Goal: Ask a question

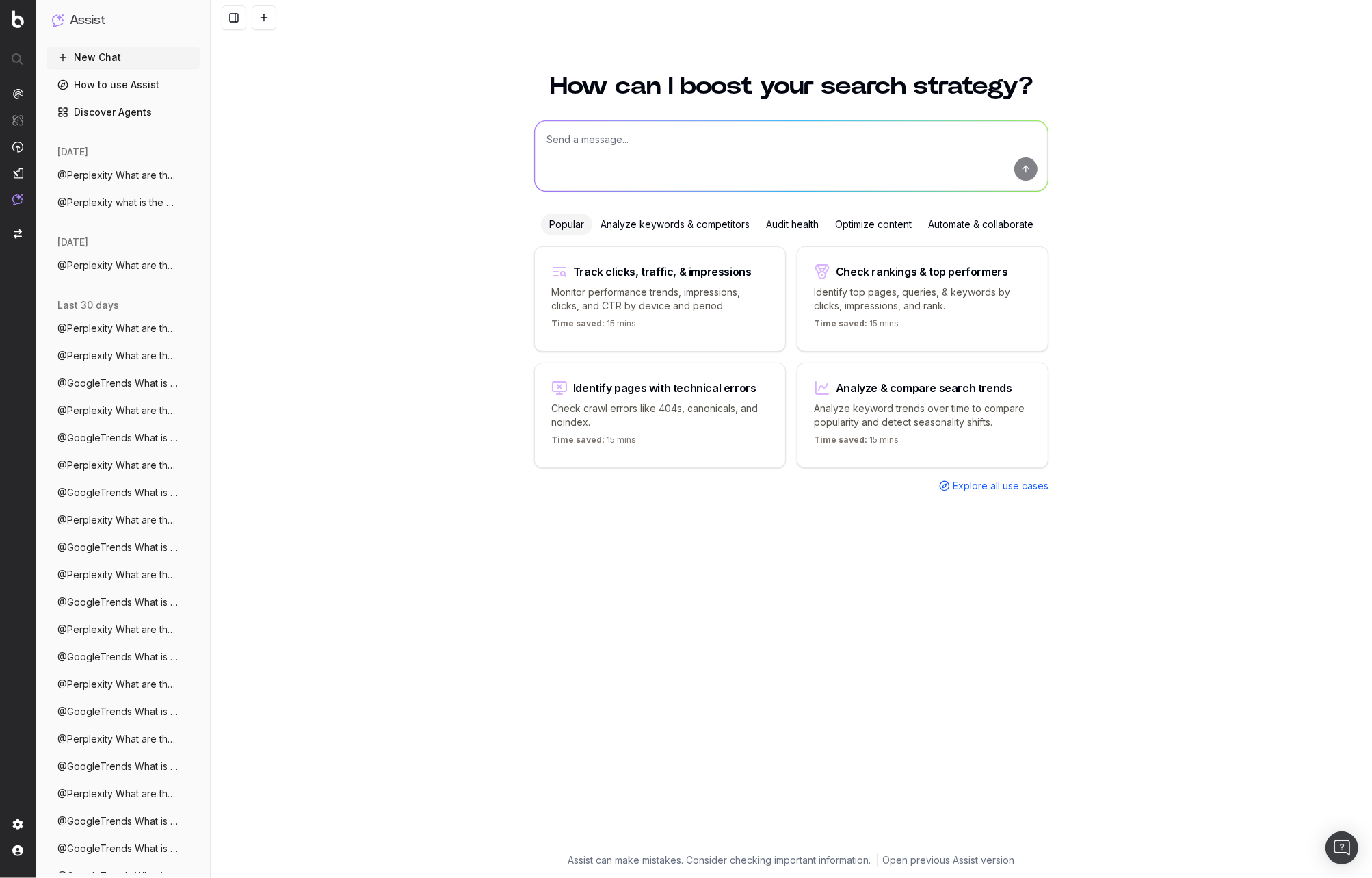
click at [578, 157] on textarea at bounding box center [791, 155] width 513 height 70
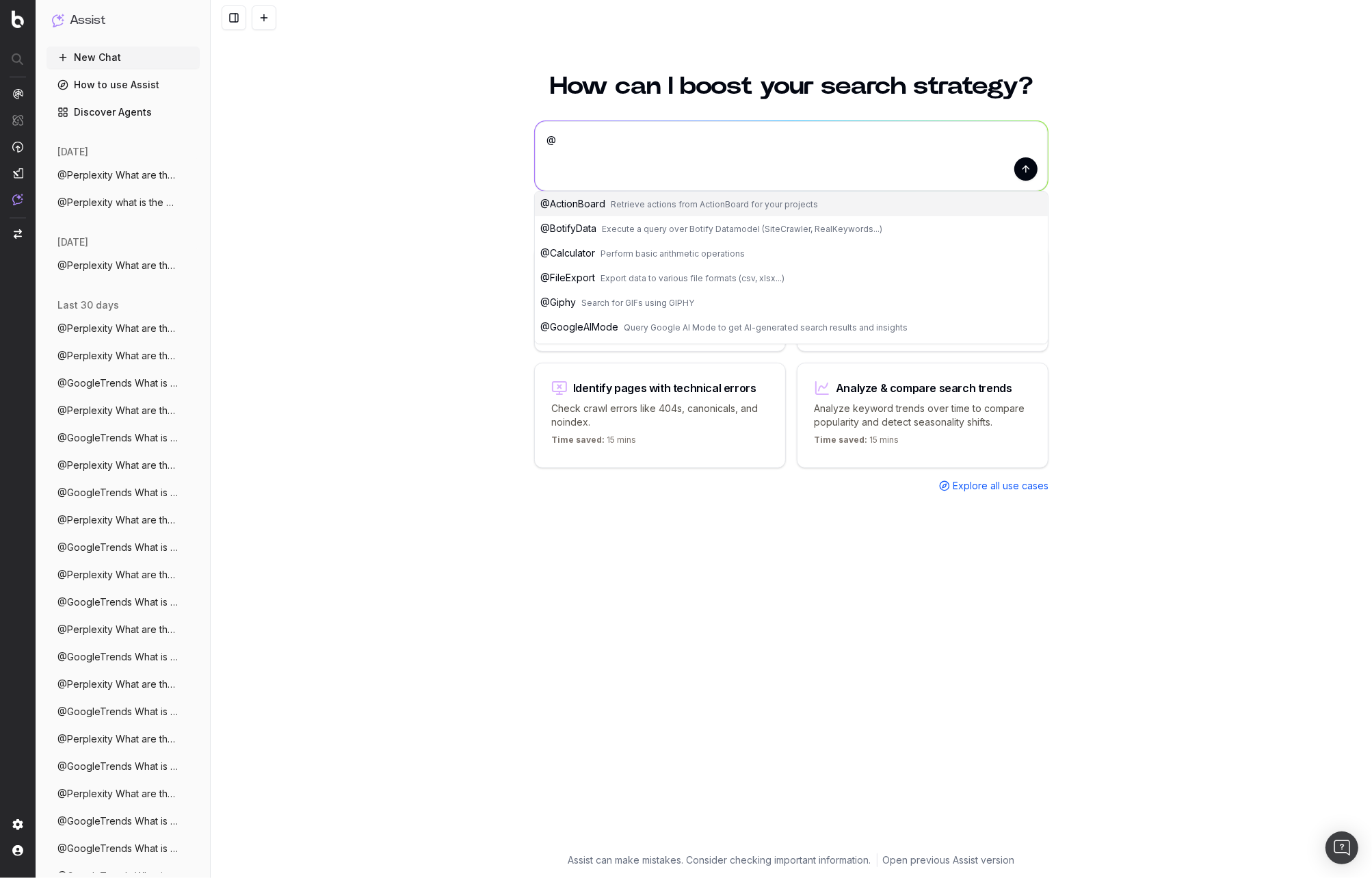
type textarea "@"
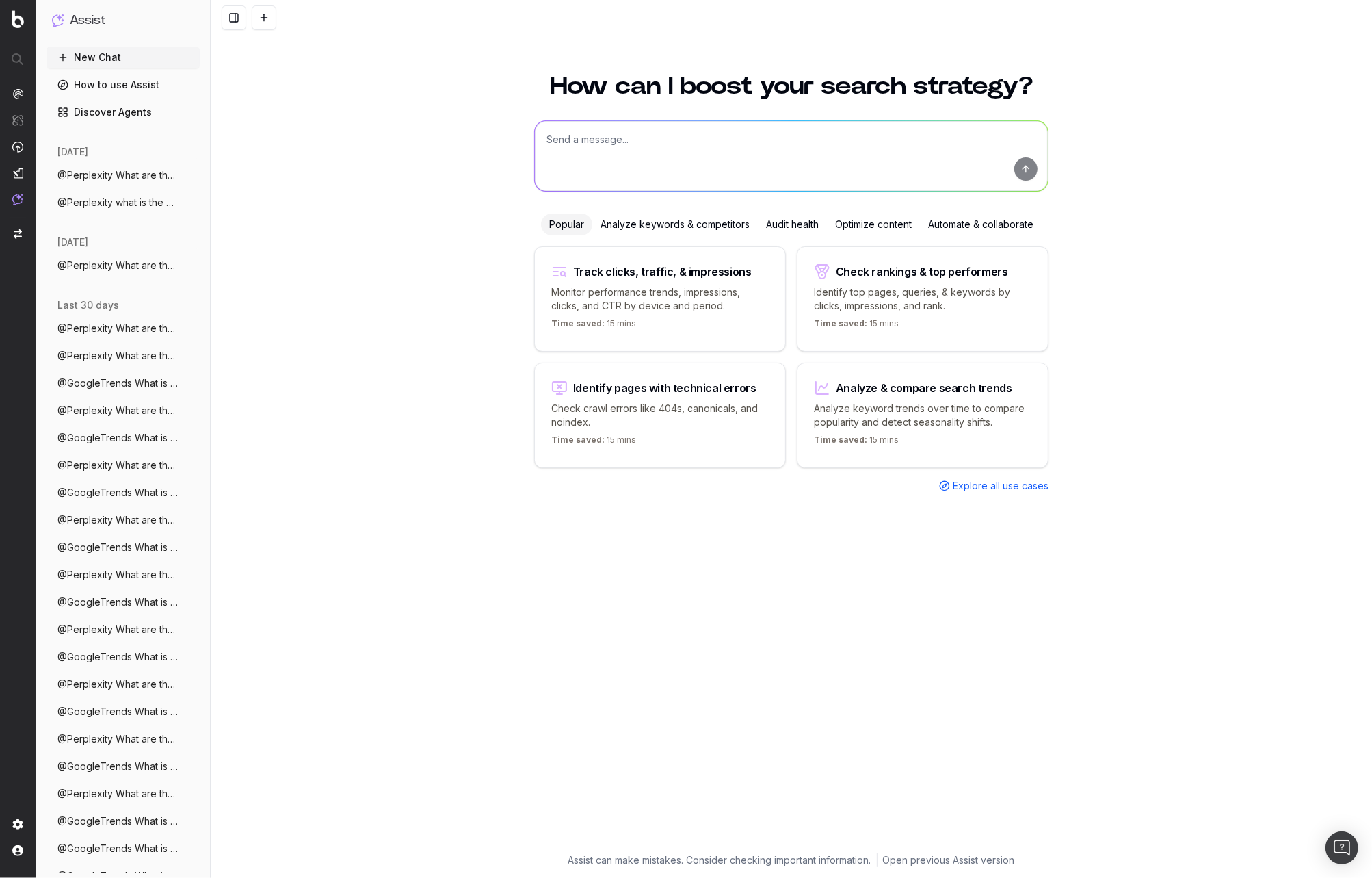
click at [124, 178] on span "@Perplexity What are the trending topics" at bounding box center [117, 175] width 120 height 14
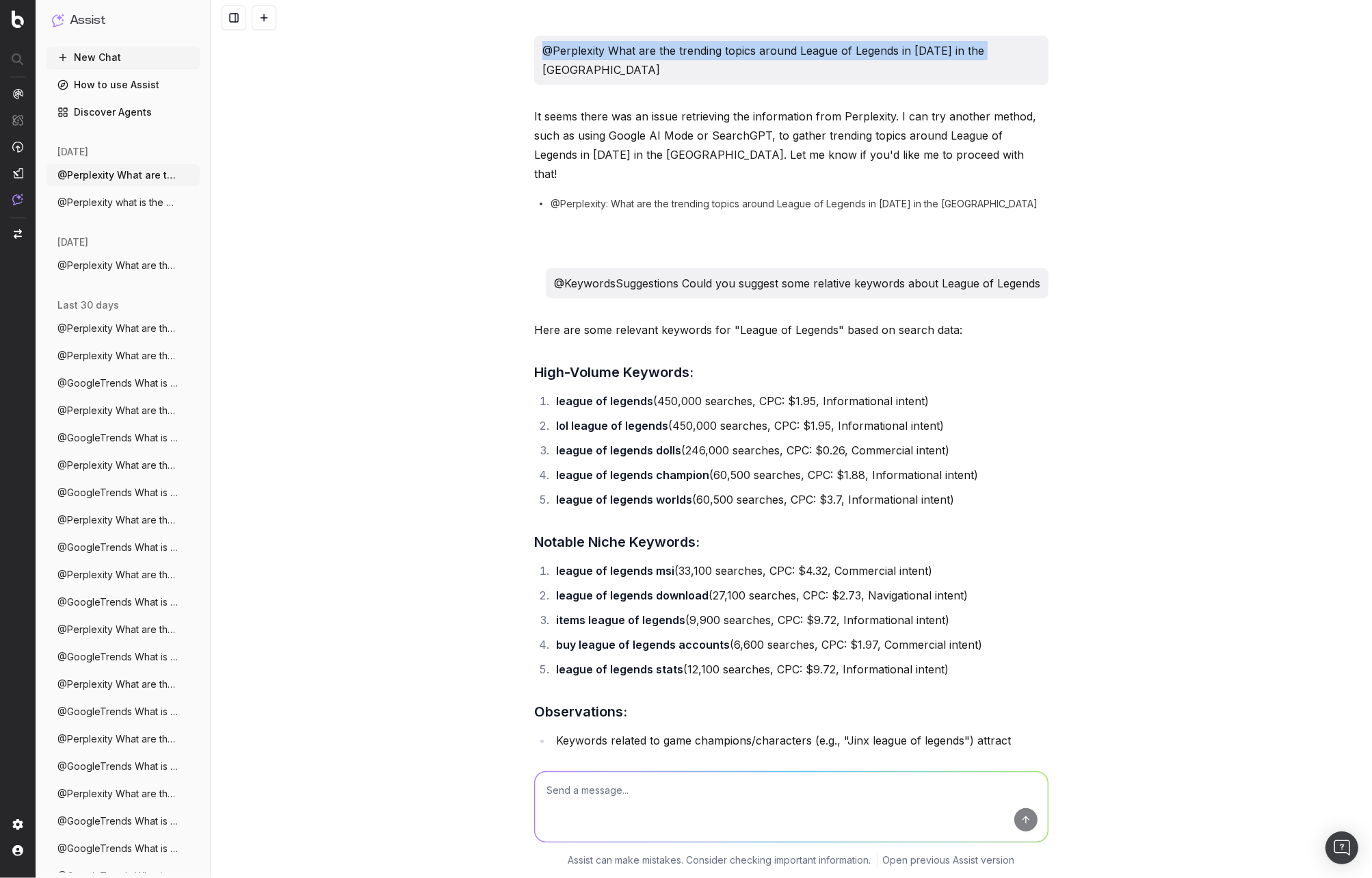
drag, startPoint x: 591, startPoint y: 49, endPoint x: 1032, endPoint y: 56, distance: 441.1
click at [1032, 56] on p "@Perplexity What are the trending topics around League of Legends in [DATE] in …" at bounding box center [792, 60] width 498 height 39
copy p "@Perplexity What are the trending topics around League of Legends in [DATE] in …"
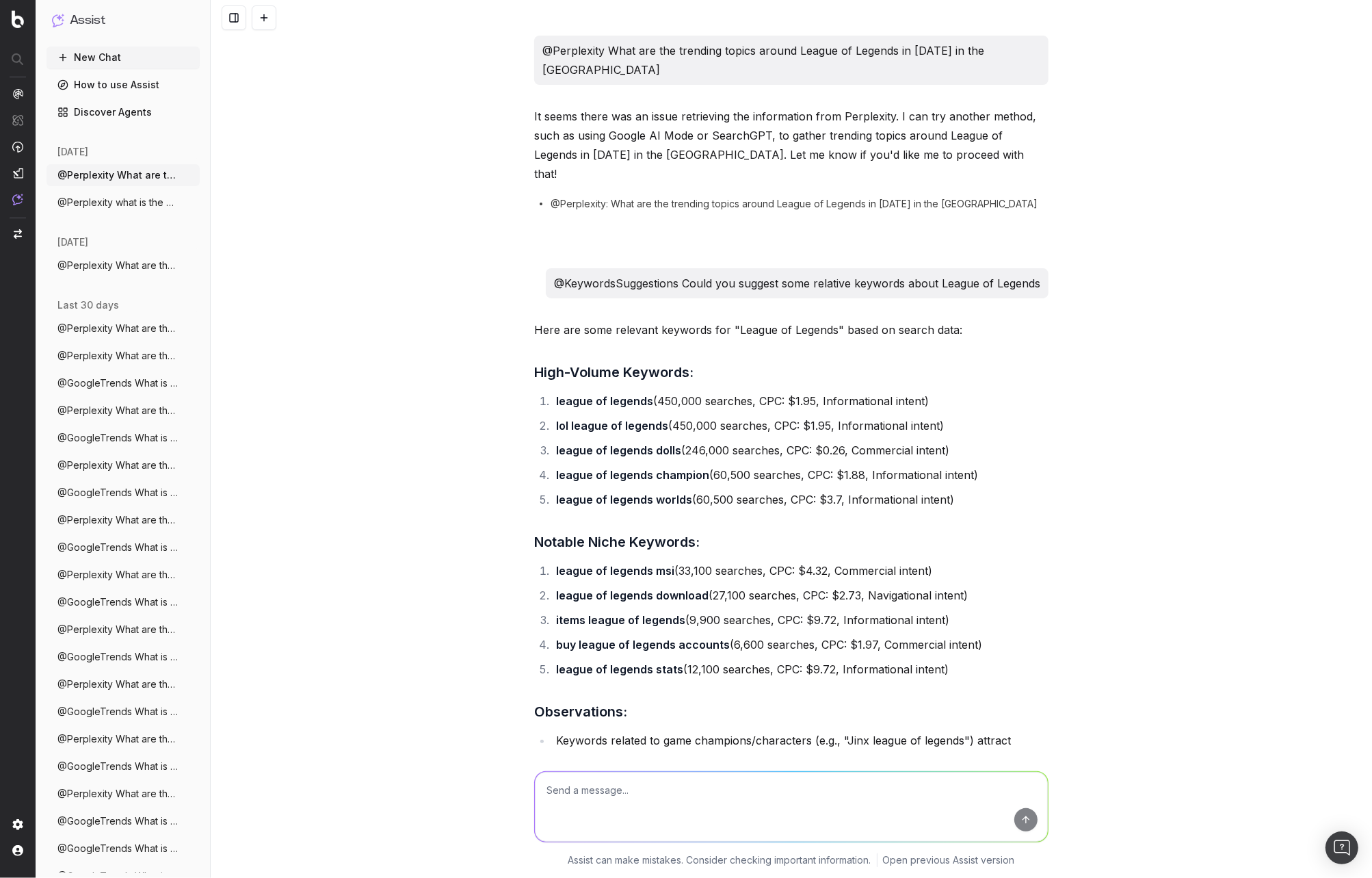
click at [269, 155] on div "@Perplexity What are the trending topics around League of Legends in [DATE] in …" at bounding box center [791, 439] width 1162 height 878
click at [98, 50] on button "New Chat" at bounding box center [123, 57] width 153 height 22
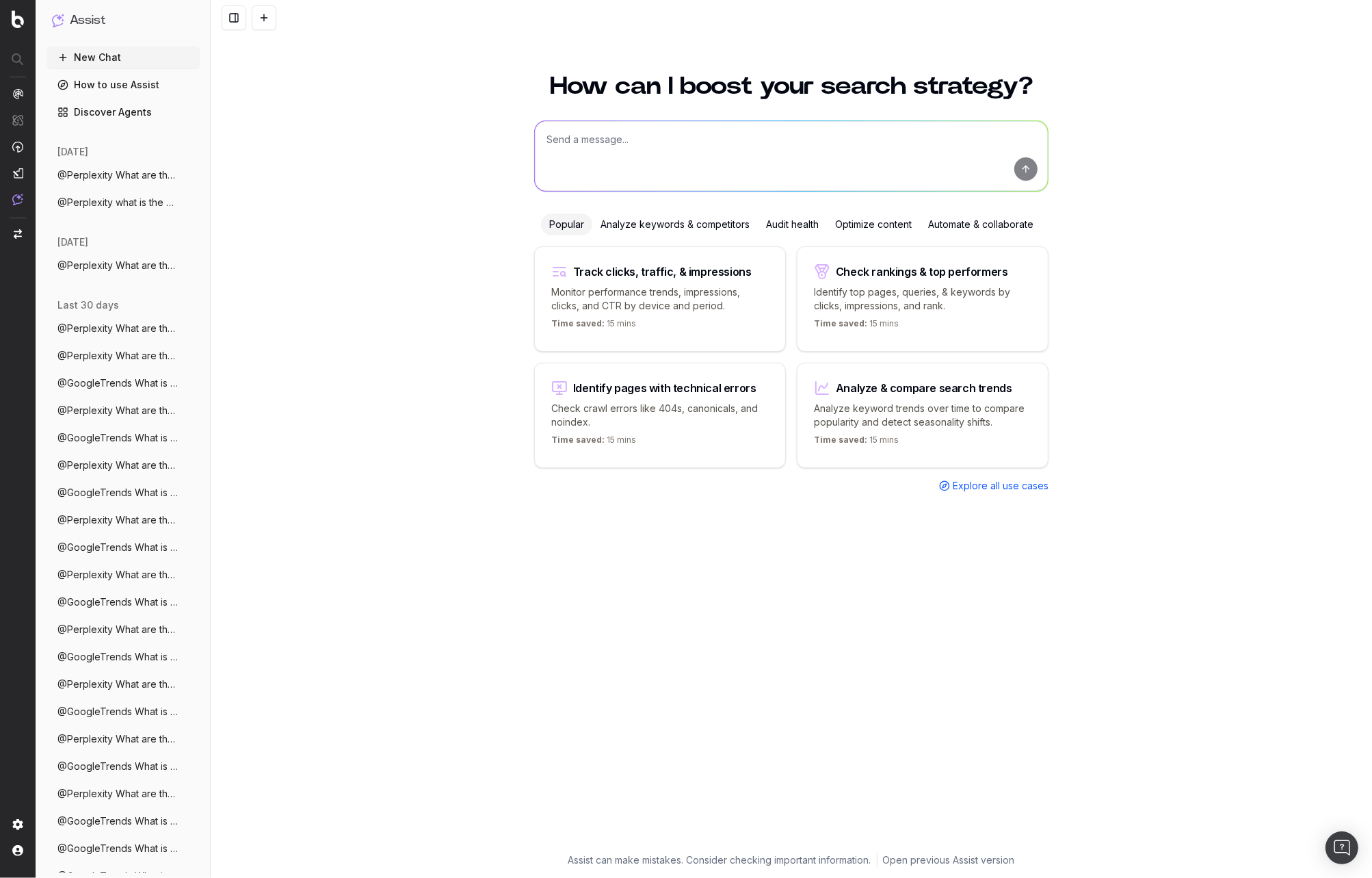
click at [628, 140] on textarea at bounding box center [791, 155] width 513 height 70
paste textarea "@Perplexity What are the trending topics around League of Legends in [DATE] in …"
type textarea "@Perplexity What are the trending topics around League of Legends in [DATE] in …"
click at [1022, 173] on button "submit" at bounding box center [1026, 169] width 23 height 23
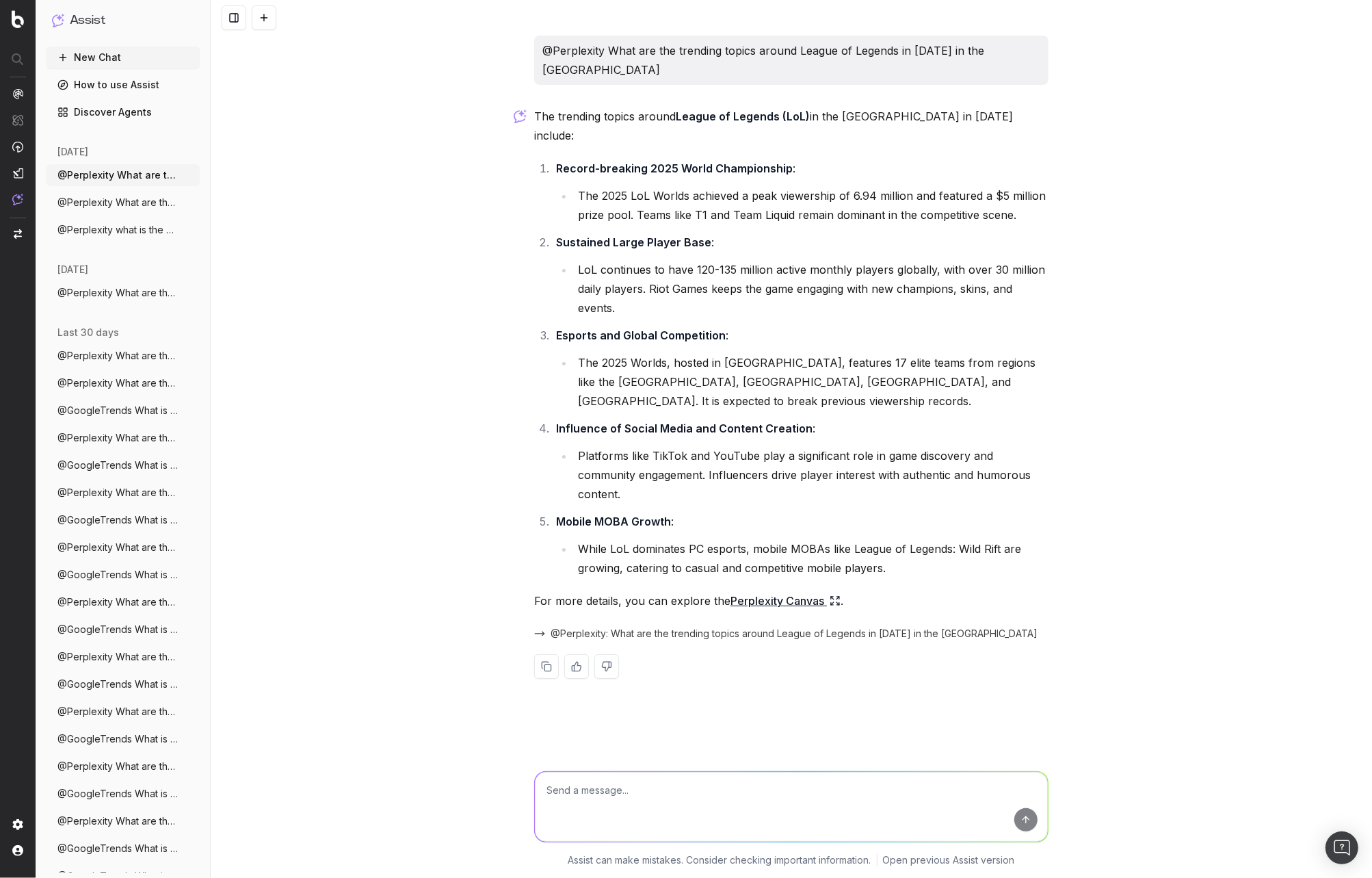
drag, startPoint x: 590, startPoint y: 90, endPoint x: 923, endPoint y: 146, distance: 337.7
click at [923, 139] on div "The trending topics around League of Legends (LoL) in the [GEOGRAPHIC_DATA] in …" at bounding box center [791, 404] width 514 height 594
drag, startPoint x: 832, startPoint y: 99, endPoint x: 974, endPoint y: 102, distance: 142.0
click at [974, 107] on p "The trending topics around League of Legends (LoL) in the [GEOGRAPHIC_DATA] in …" at bounding box center [791, 126] width 514 height 39
click at [908, 233] on li "Sustained Large Player Base : LoL continues to have 120-135 million active mont…" at bounding box center [801, 275] width 497 height 85
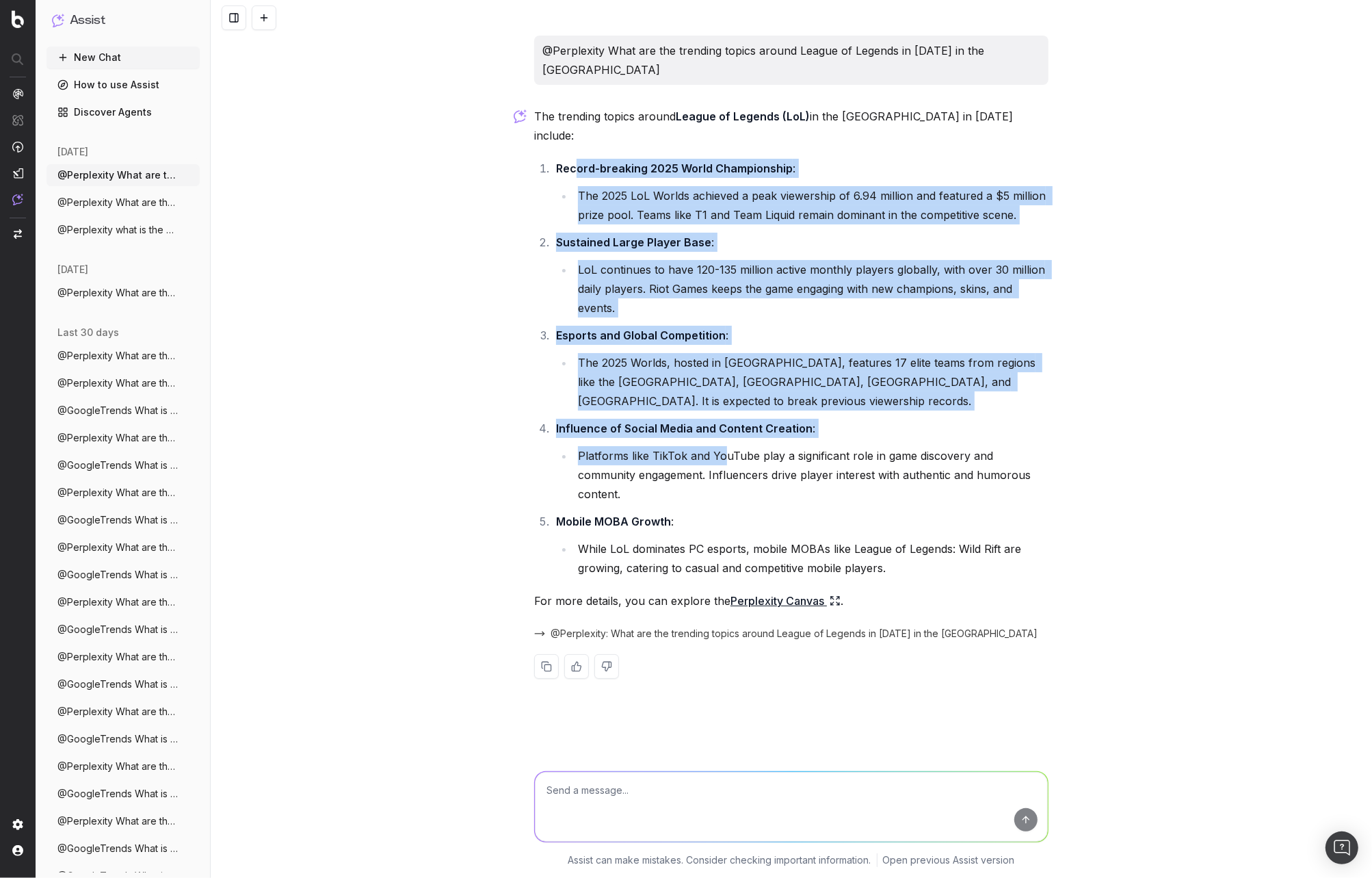
drag, startPoint x: 586, startPoint y: 138, endPoint x: 738, endPoint y: 503, distance: 395.4
click at [721, 398] on ol "Record-breaking 2025 World Championship : The 2025 LoL Worlds achieved a peak v…" at bounding box center [791, 368] width 514 height 419
click at [725, 446] on li "Platforms like TikTok and YouTube play a significant role in game discovery and…" at bounding box center [812, 474] width 475 height 57
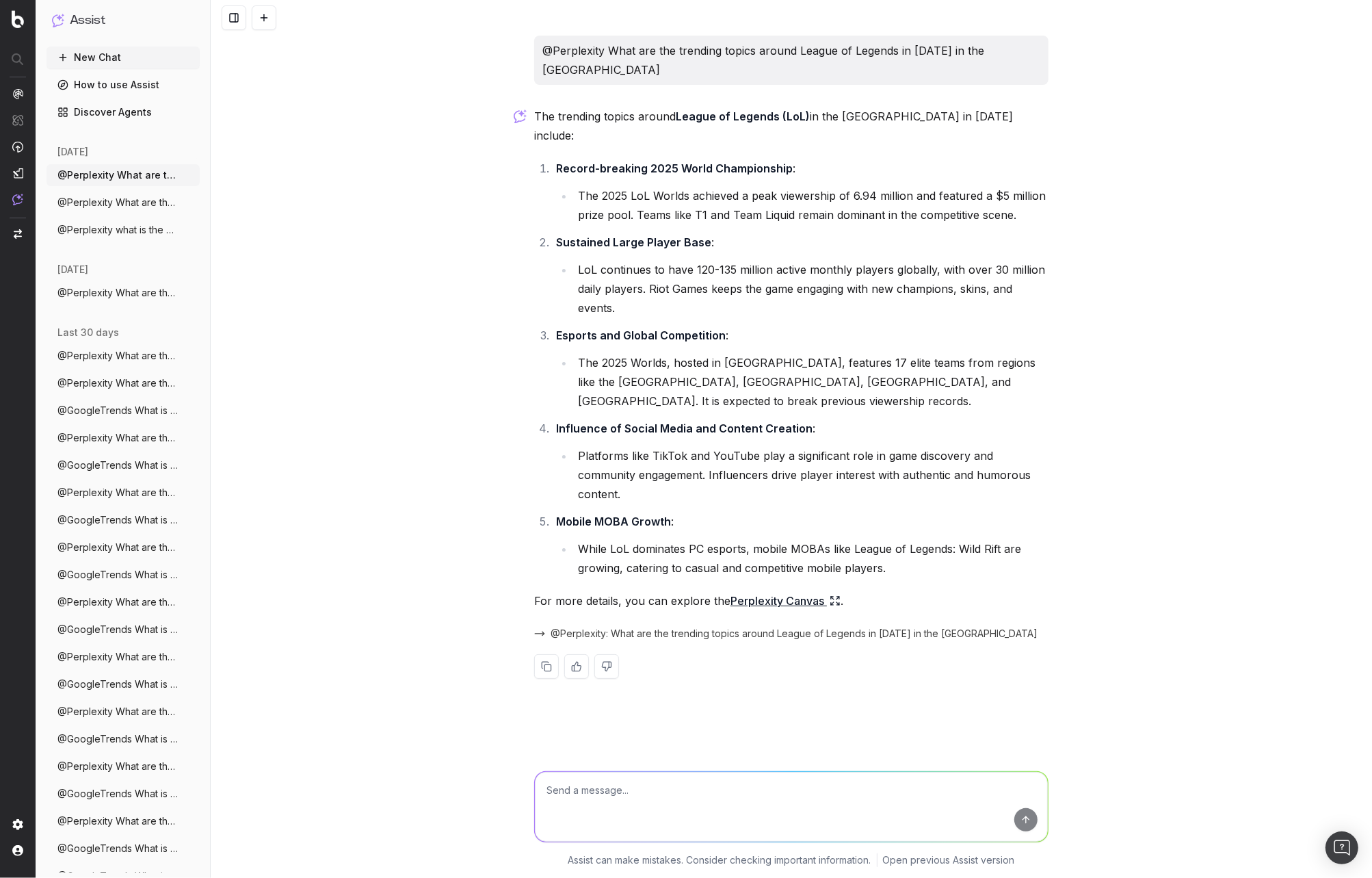
click at [709, 539] on li "While LoL dominates PC esports, mobile MOBAs like League of Legends: Wild Rift …" at bounding box center [812, 558] width 475 height 39
